Goal: Information Seeking & Learning: Learn about a topic

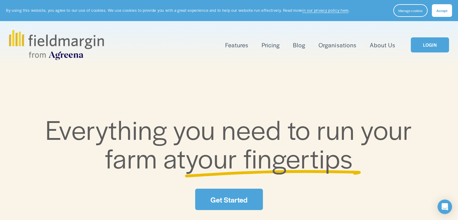
click at [0, 0] on span "Mapping" at bounding box center [0, 0] width 0 height 0
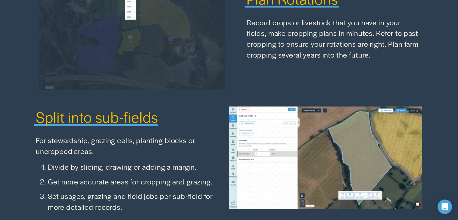
scroll to position [799, 0]
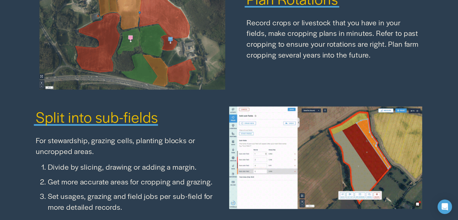
click at [207, 209] on p "Set usages, grazing and field jobs per sub-field for more detailed records." at bounding box center [138, 200] width 181 height 21
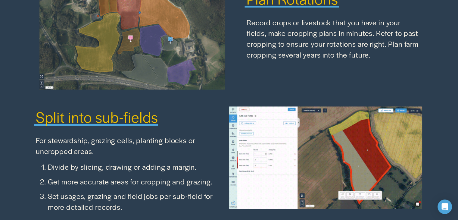
click at [207, 209] on p "Set usages, grazing and field jobs per sub-field for more detailed records." at bounding box center [138, 200] width 181 height 21
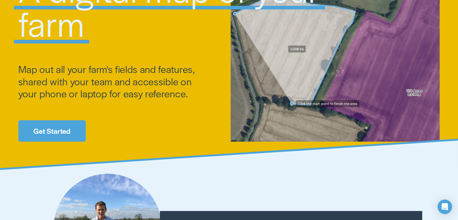
scroll to position [0, 0]
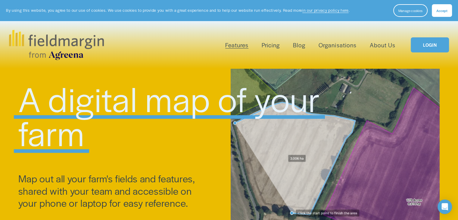
click at [0, 0] on span "Mapping" at bounding box center [0, 0] width 0 height 0
